Goal: Task Accomplishment & Management: Manage account settings

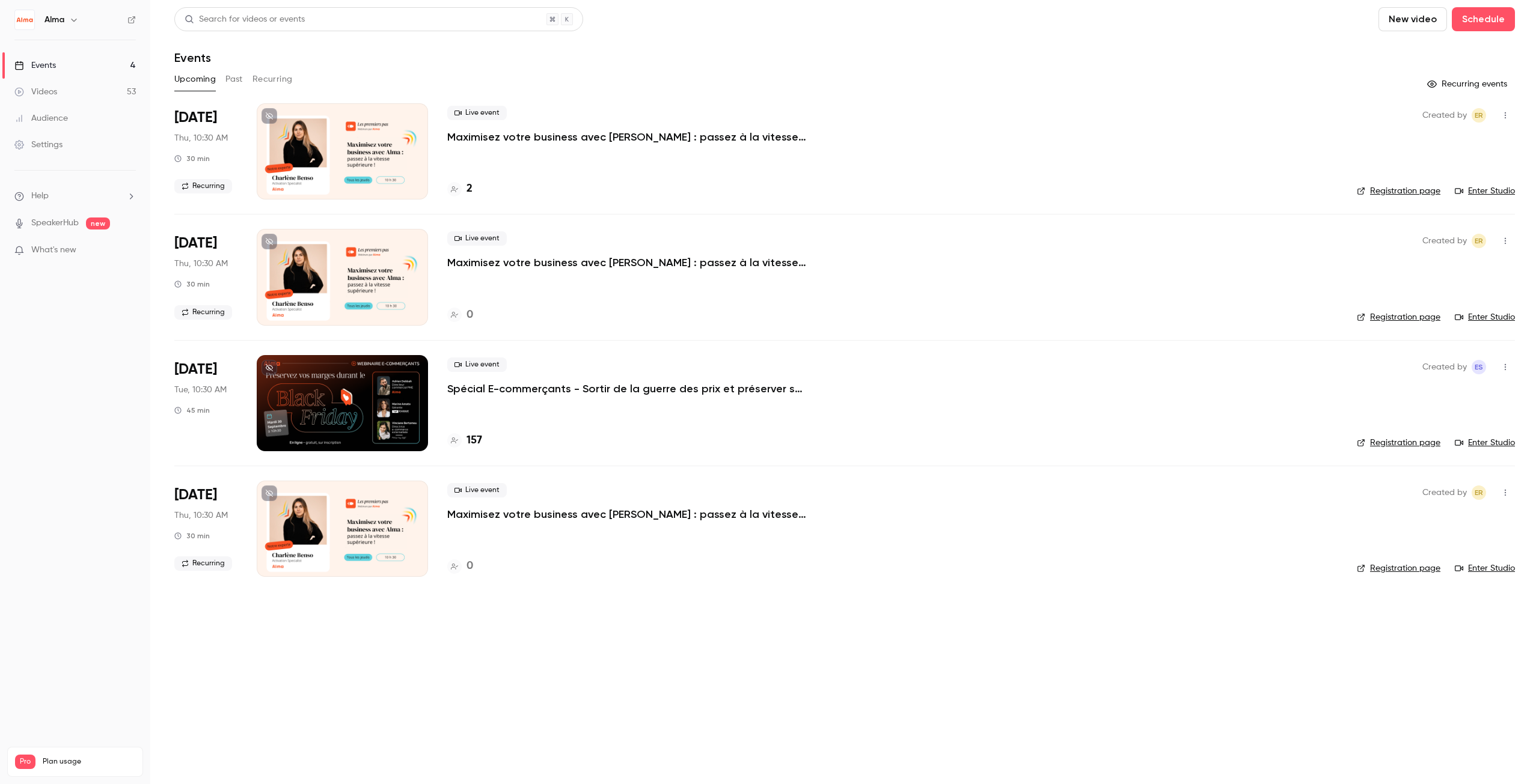
click at [517, 390] on p "Spécial E-commerçants - Sortir de la guerre des prix et préserver ses marges pe…" at bounding box center [627, 388] width 360 height 15
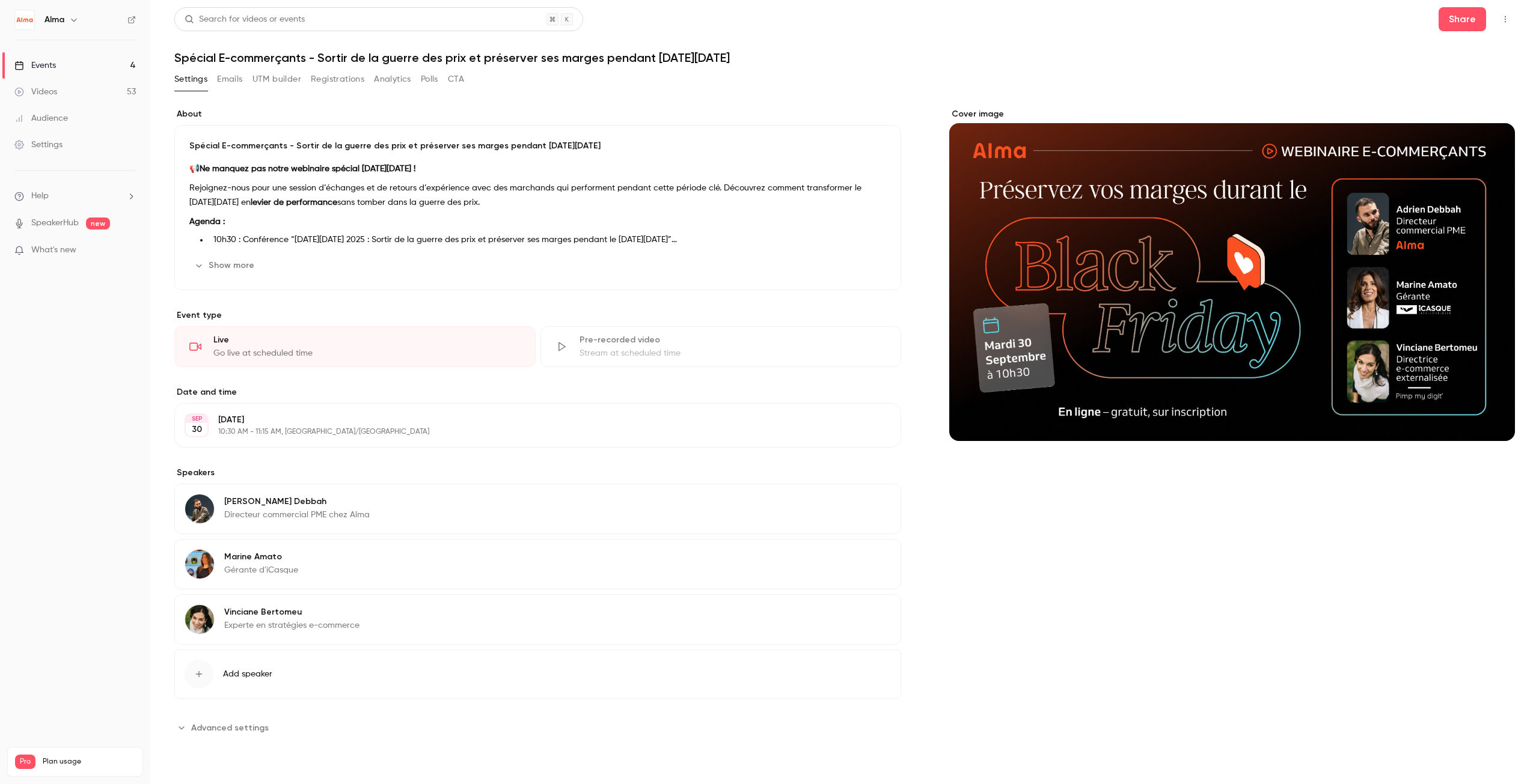
click at [351, 79] on button "Registrations" at bounding box center [338, 79] width 53 height 19
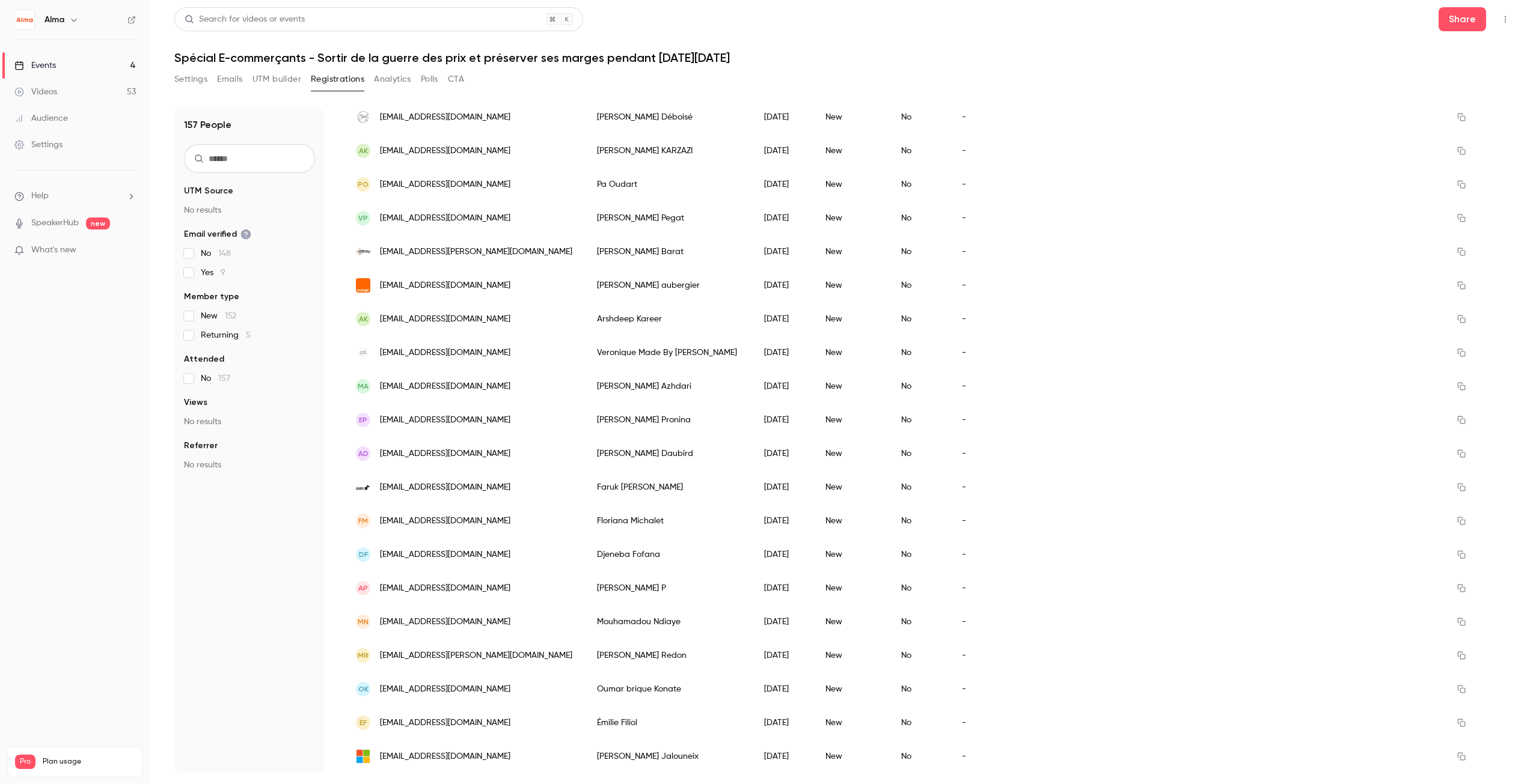
scroll to position [1133, 0]
